Goal: Information Seeking & Learning: Learn about a topic

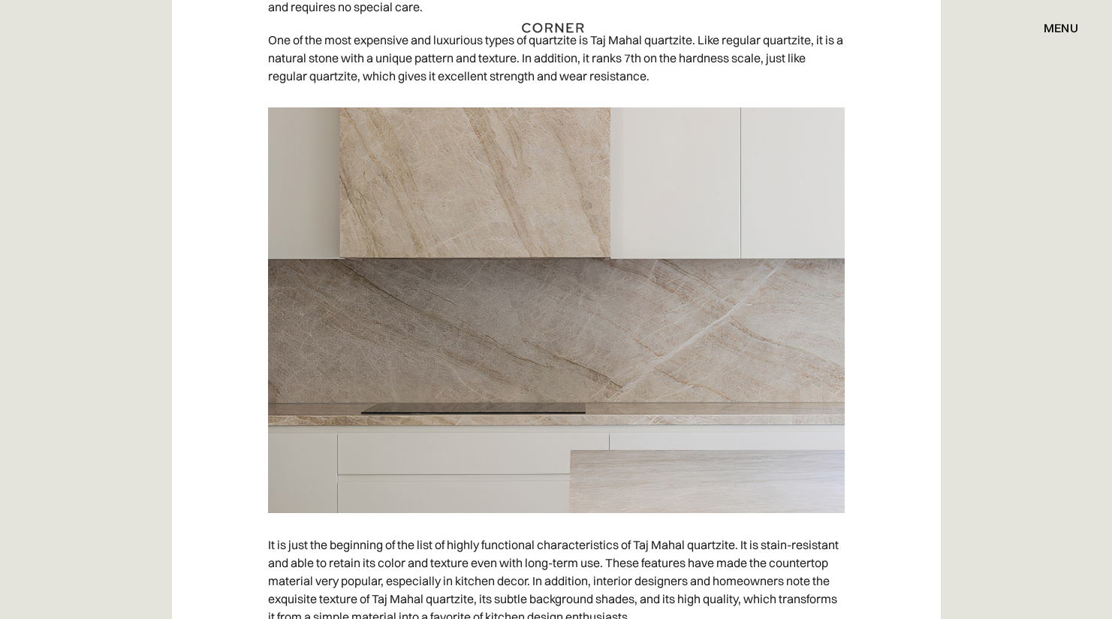
scroll to position [1010, 0]
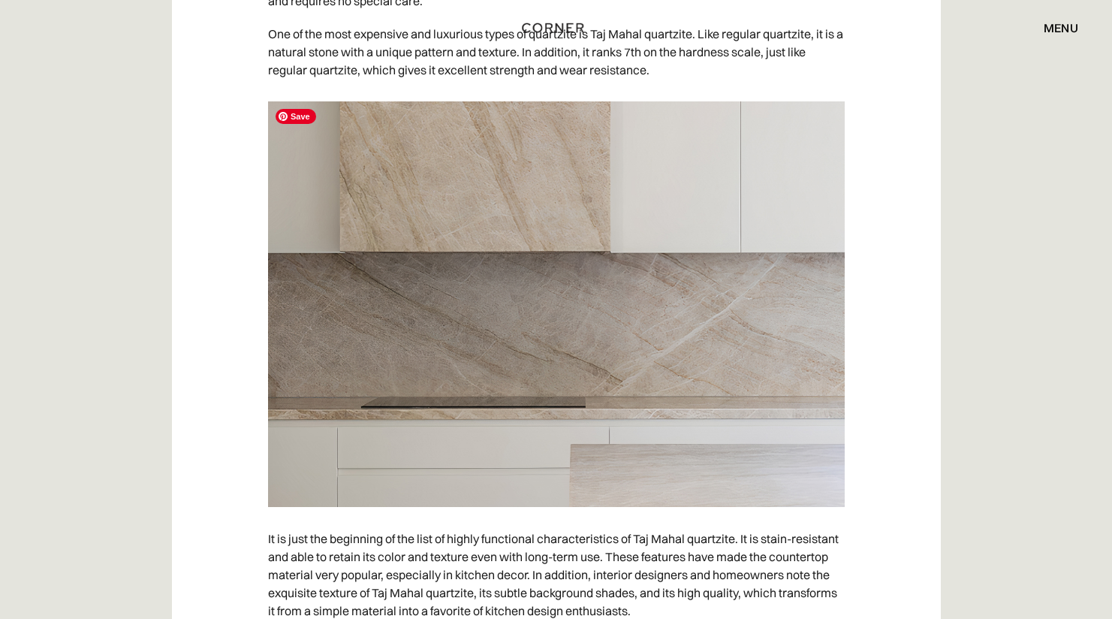
click at [751, 397] on img at bounding box center [556, 304] width 577 height 406
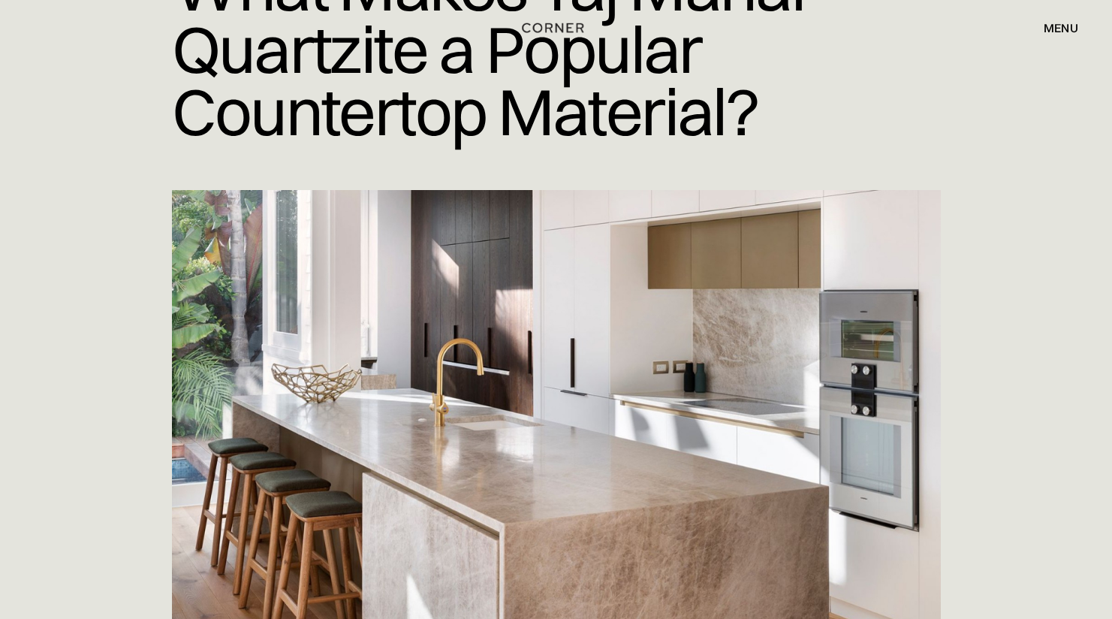
scroll to position [0, 0]
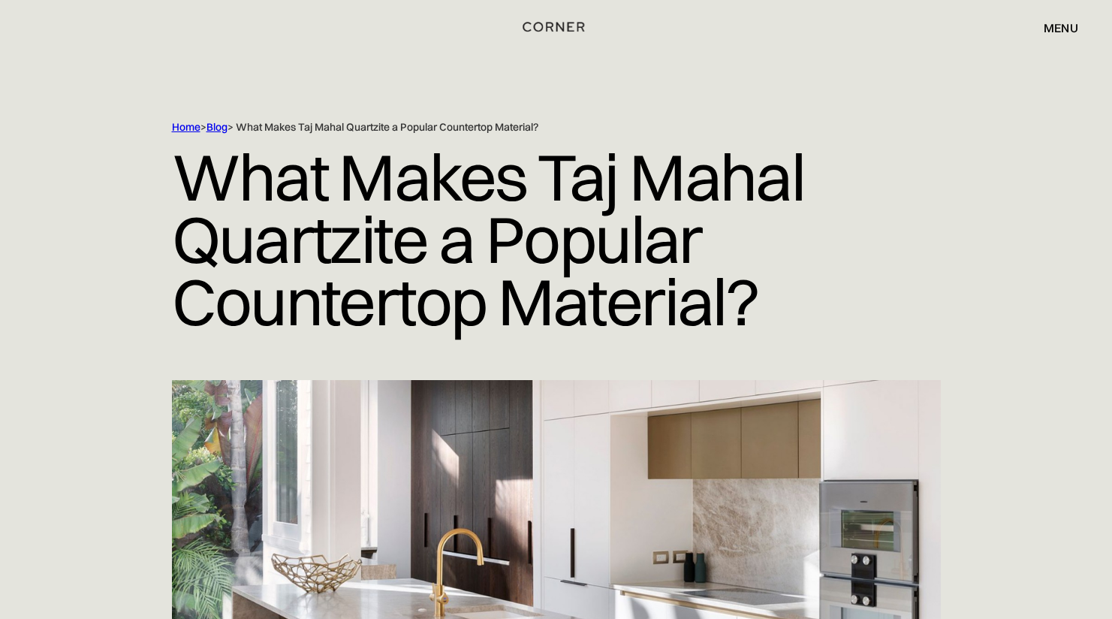
click at [556, 26] on img "home" at bounding box center [554, 27] width 62 height 20
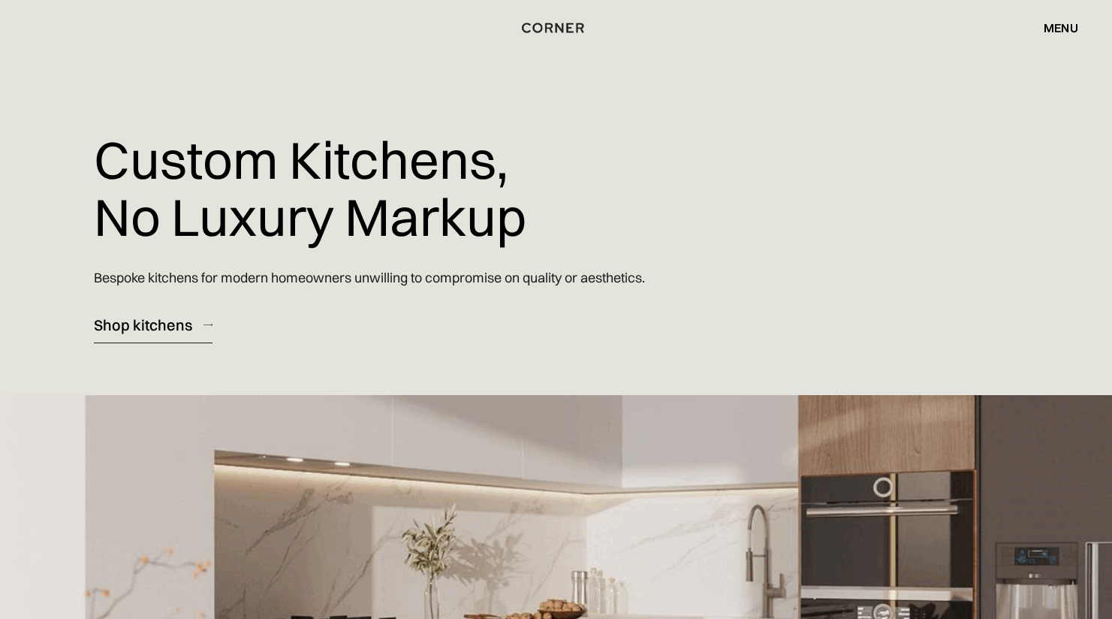
click at [137, 324] on div "Shop kitchens" at bounding box center [143, 325] width 98 height 20
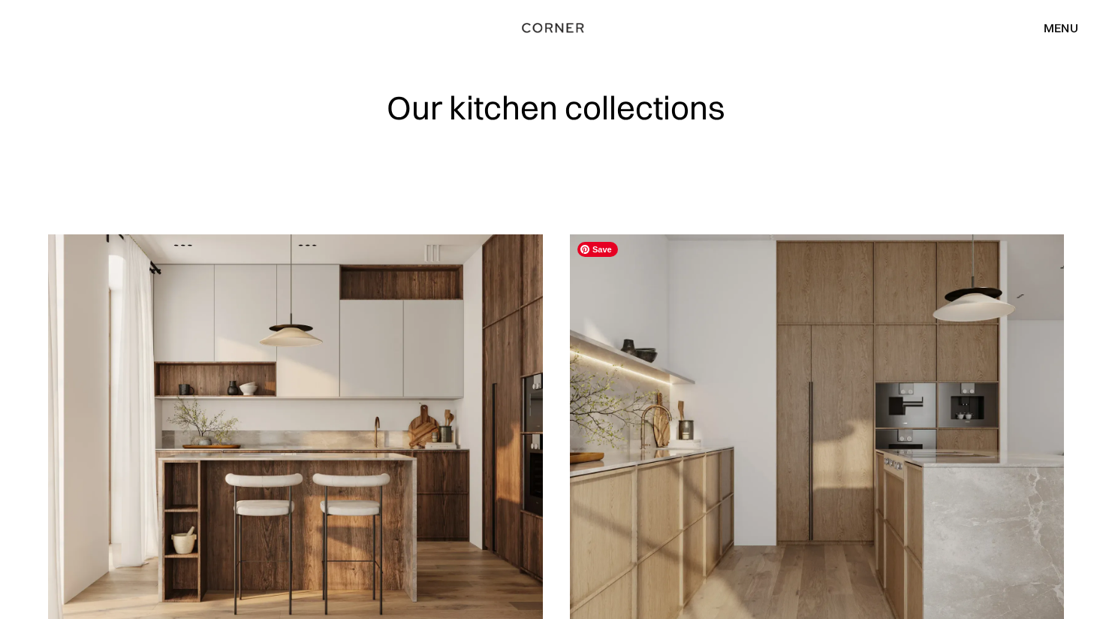
click at [781, 430] on img at bounding box center [817, 432] width 495 height 396
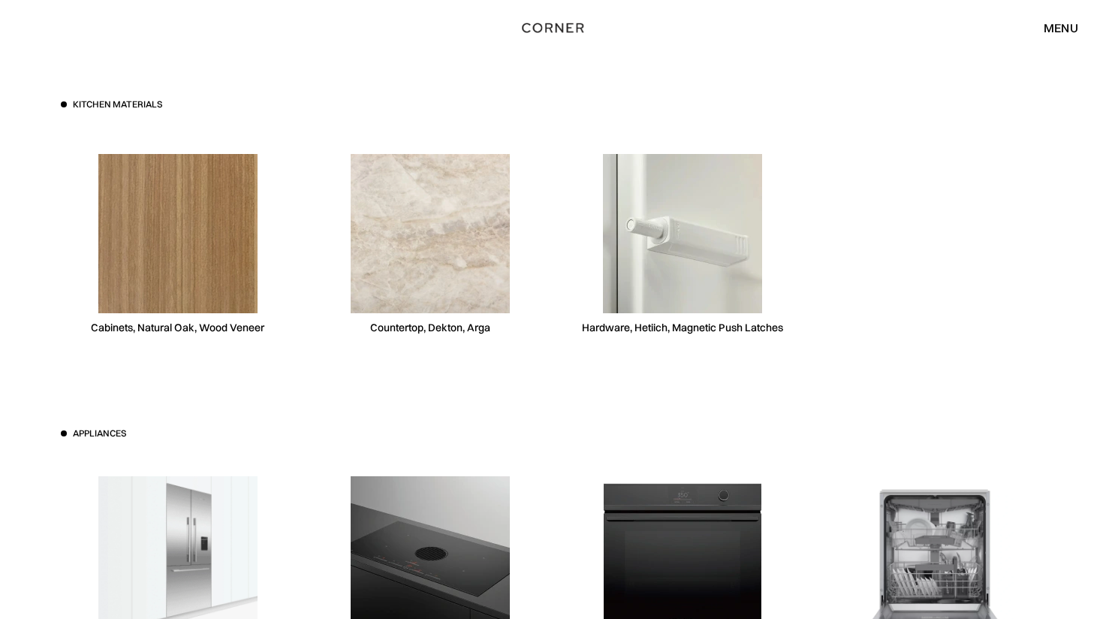
scroll to position [4122, 0]
